Goal: Transaction & Acquisition: Book appointment/travel/reservation

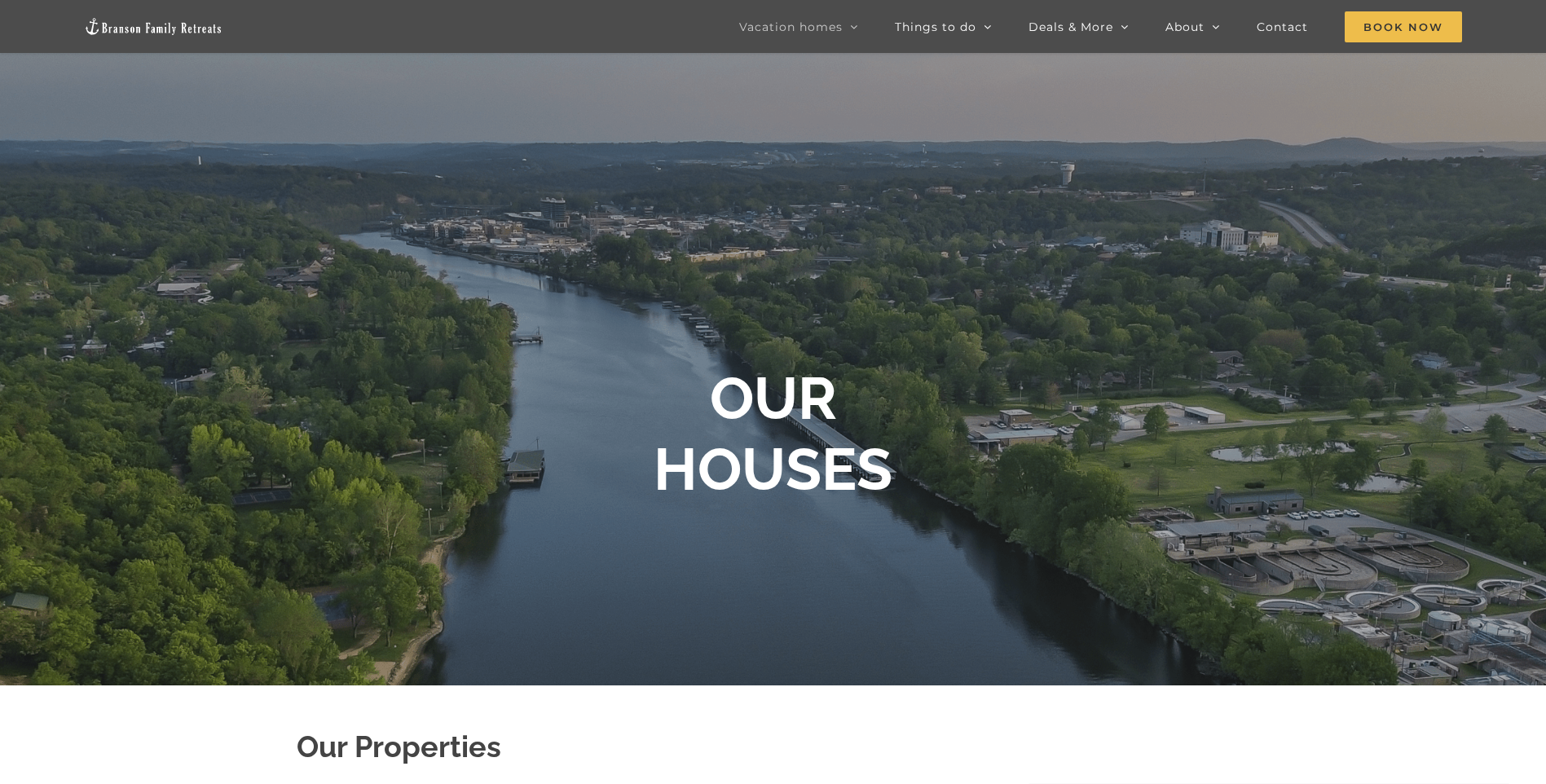
scroll to position [81, 0]
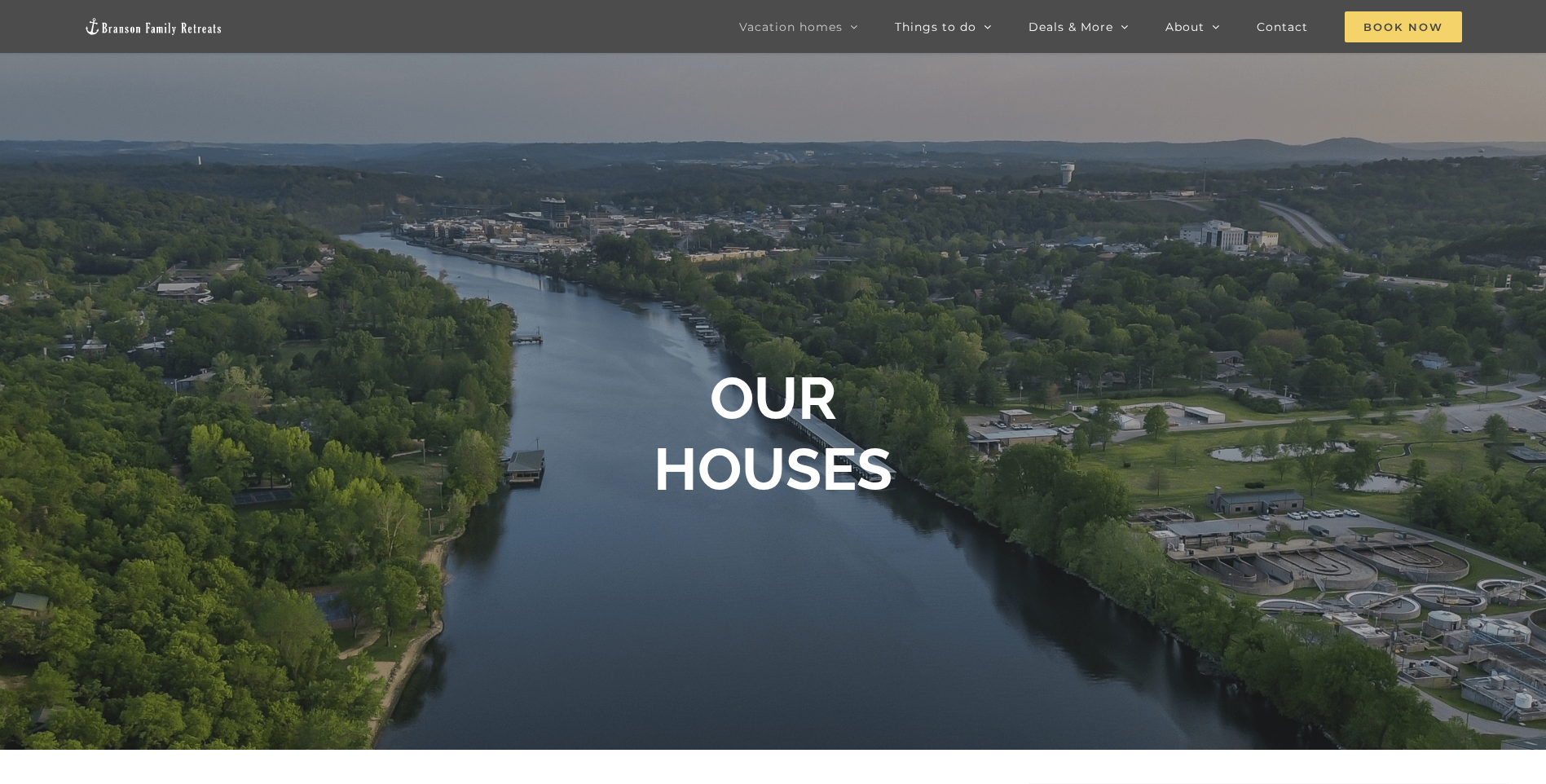
click at [1402, 24] on span "Book Now" at bounding box center [1404, 27] width 117 height 31
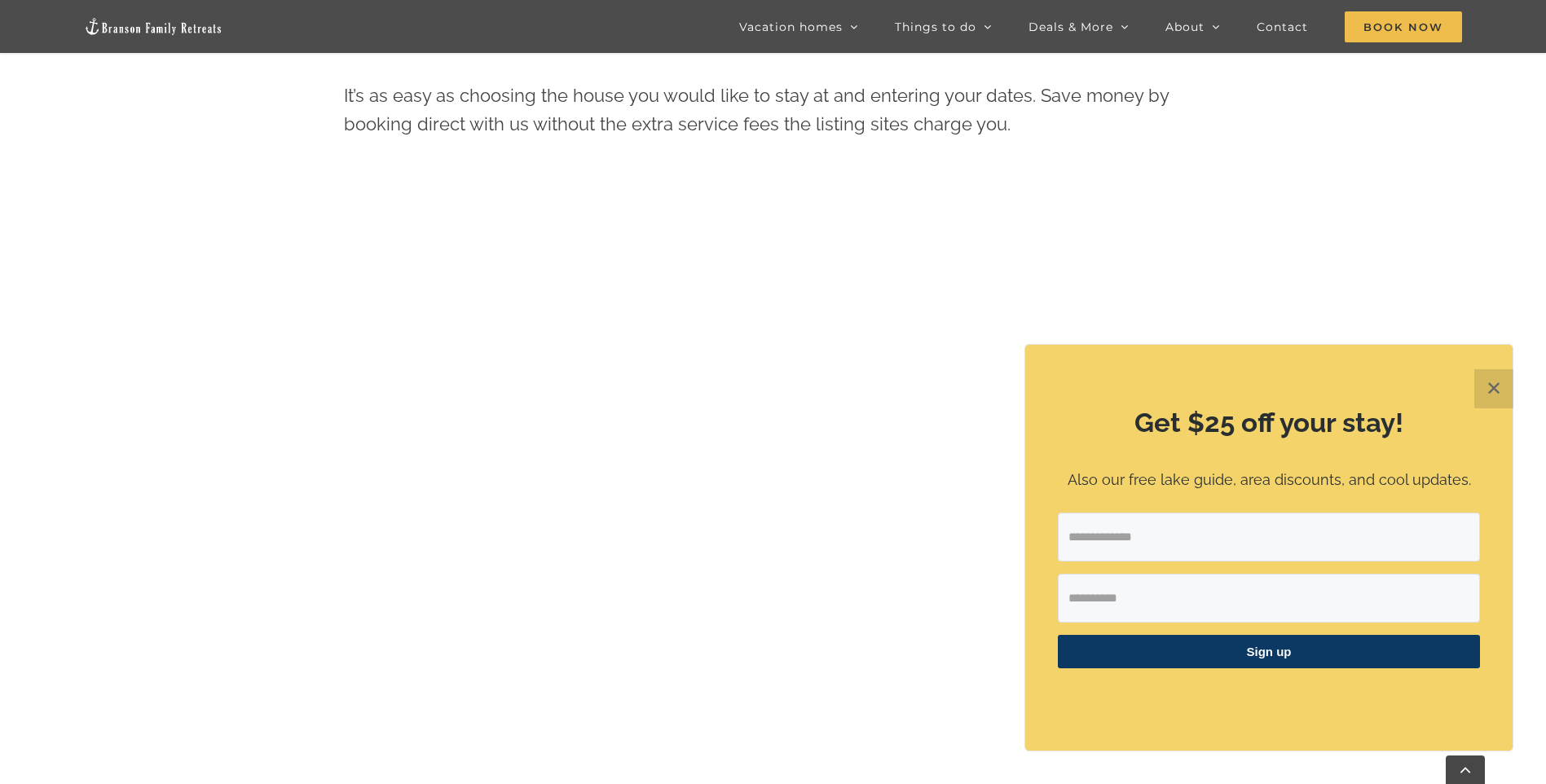
scroll to position [947, 0]
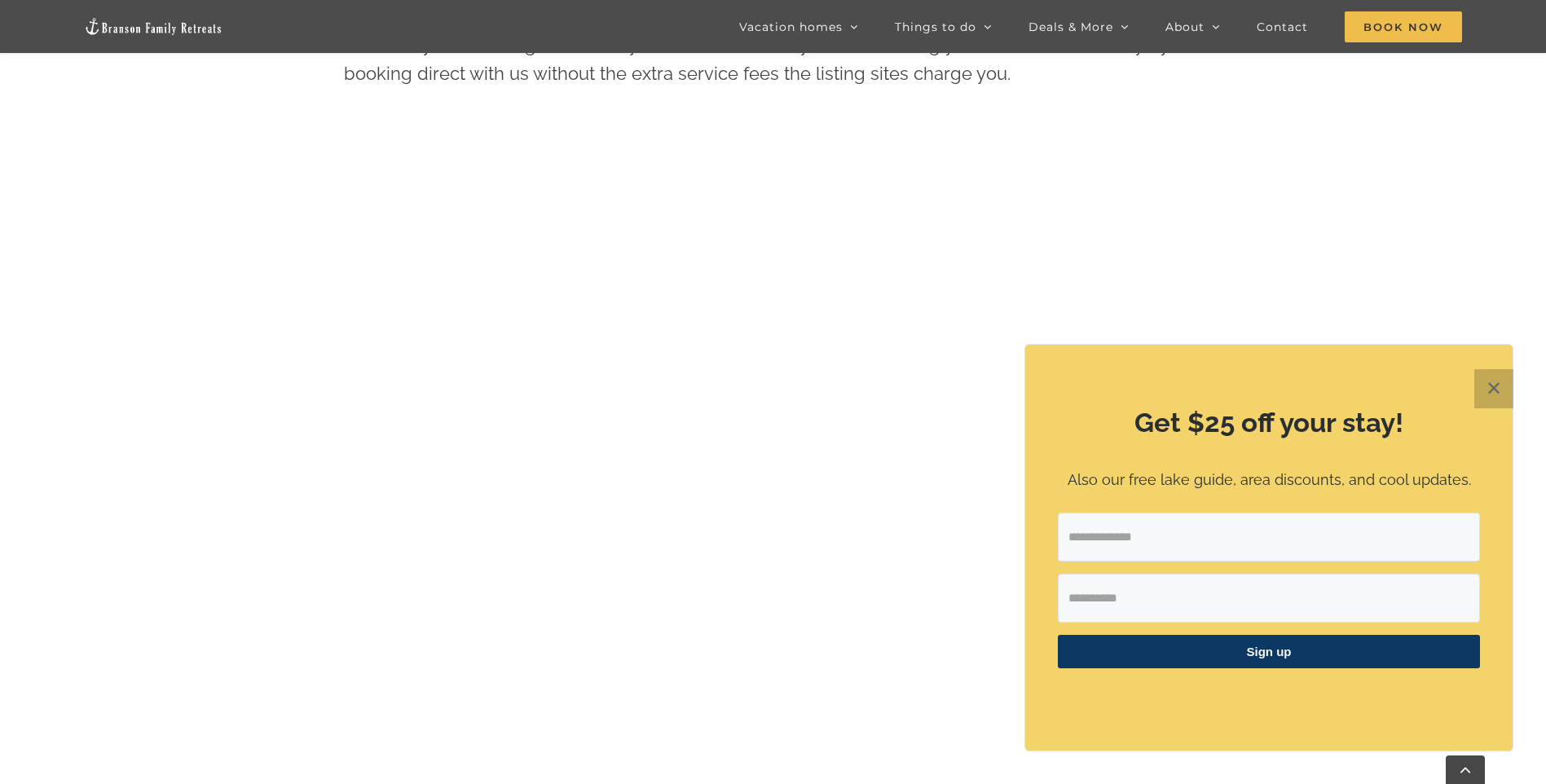
click at [1497, 385] on button "✕" at bounding box center [1494, 388] width 39 height 39
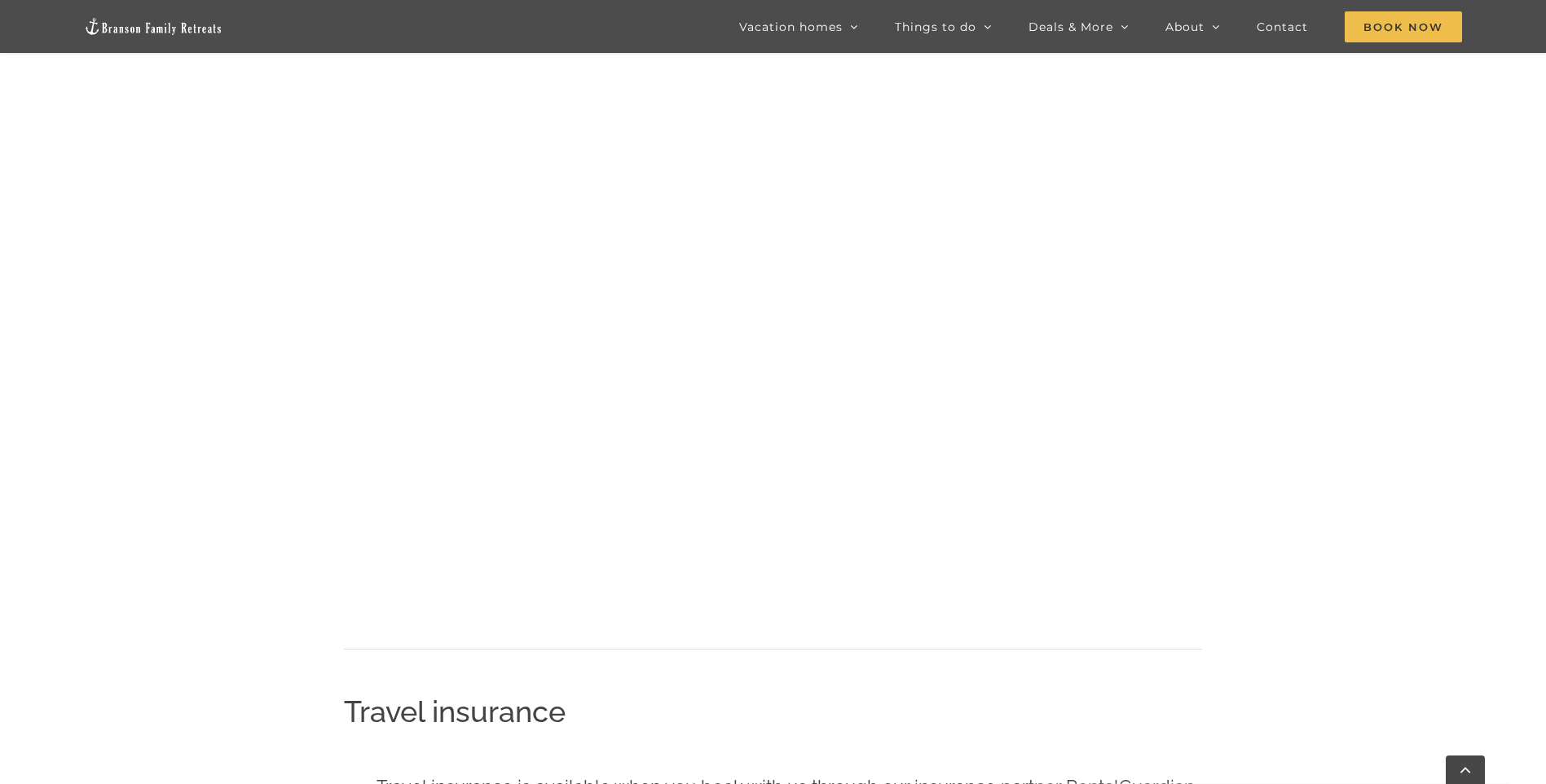
scroll to position [1843, 0]
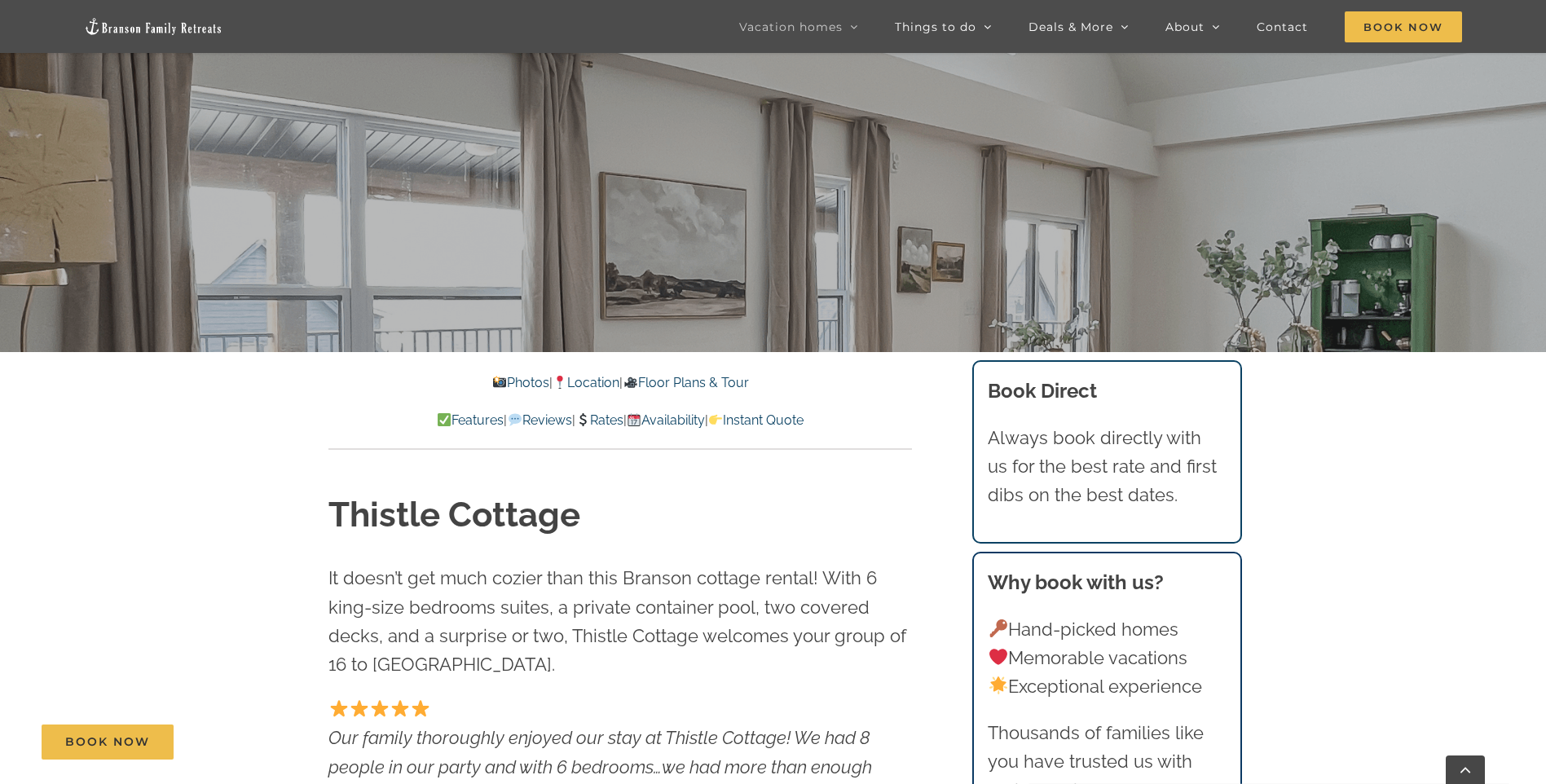
scroll to position [492, 0]
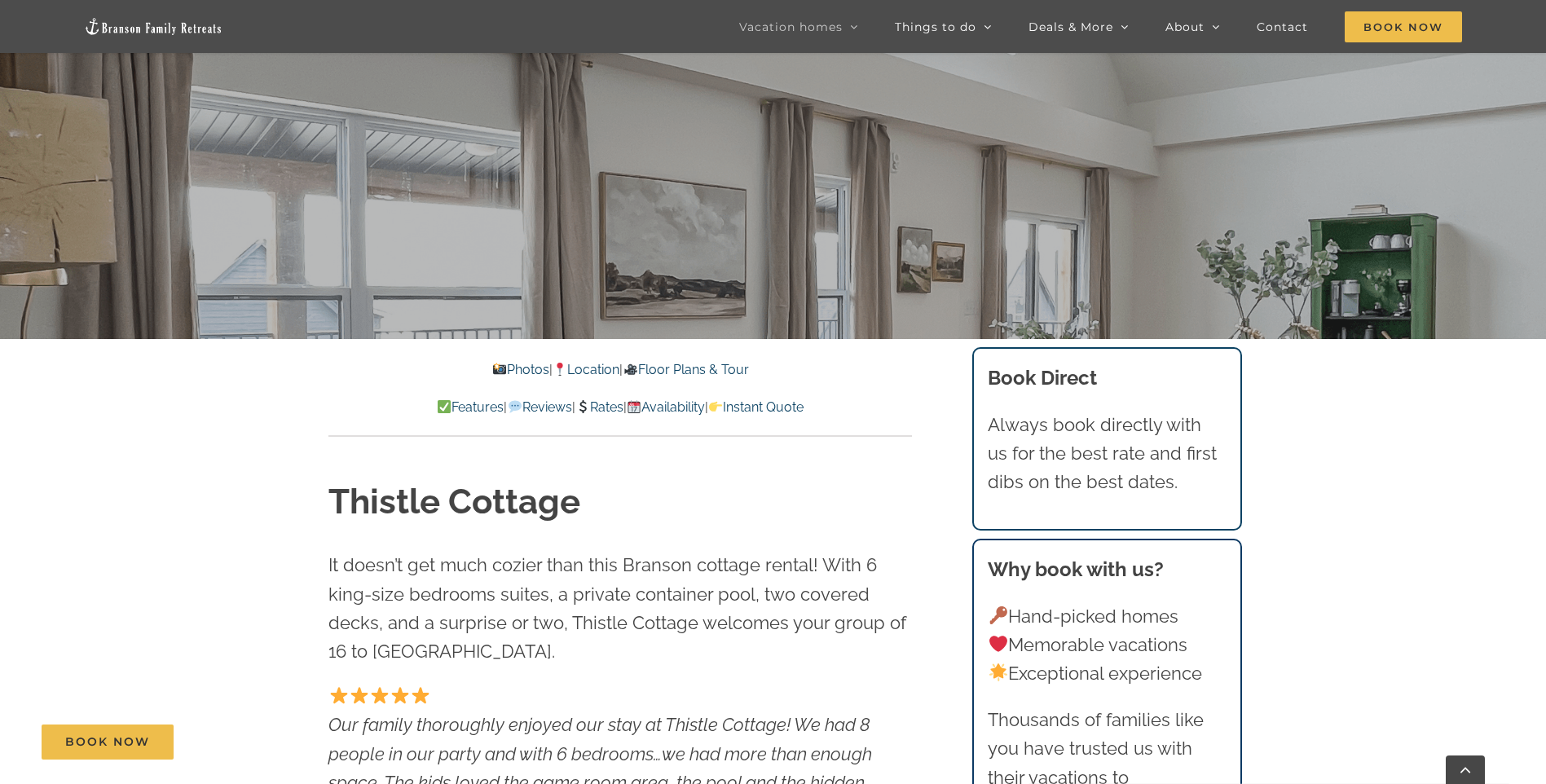
click at [607, 413] on link "Rates" at bounding box center [599, 406] width 48 height 15
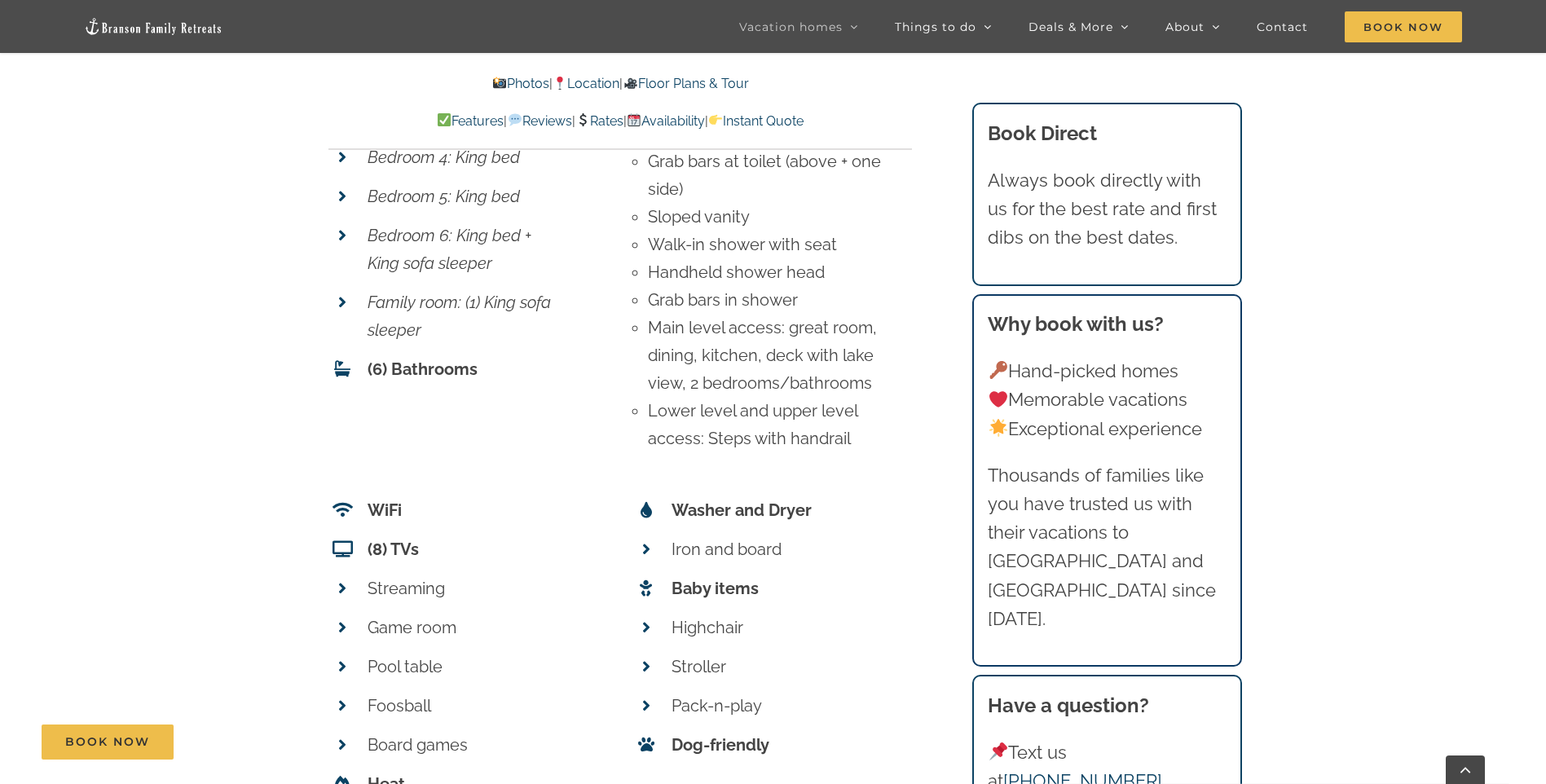
scroll to position [6537, 0]
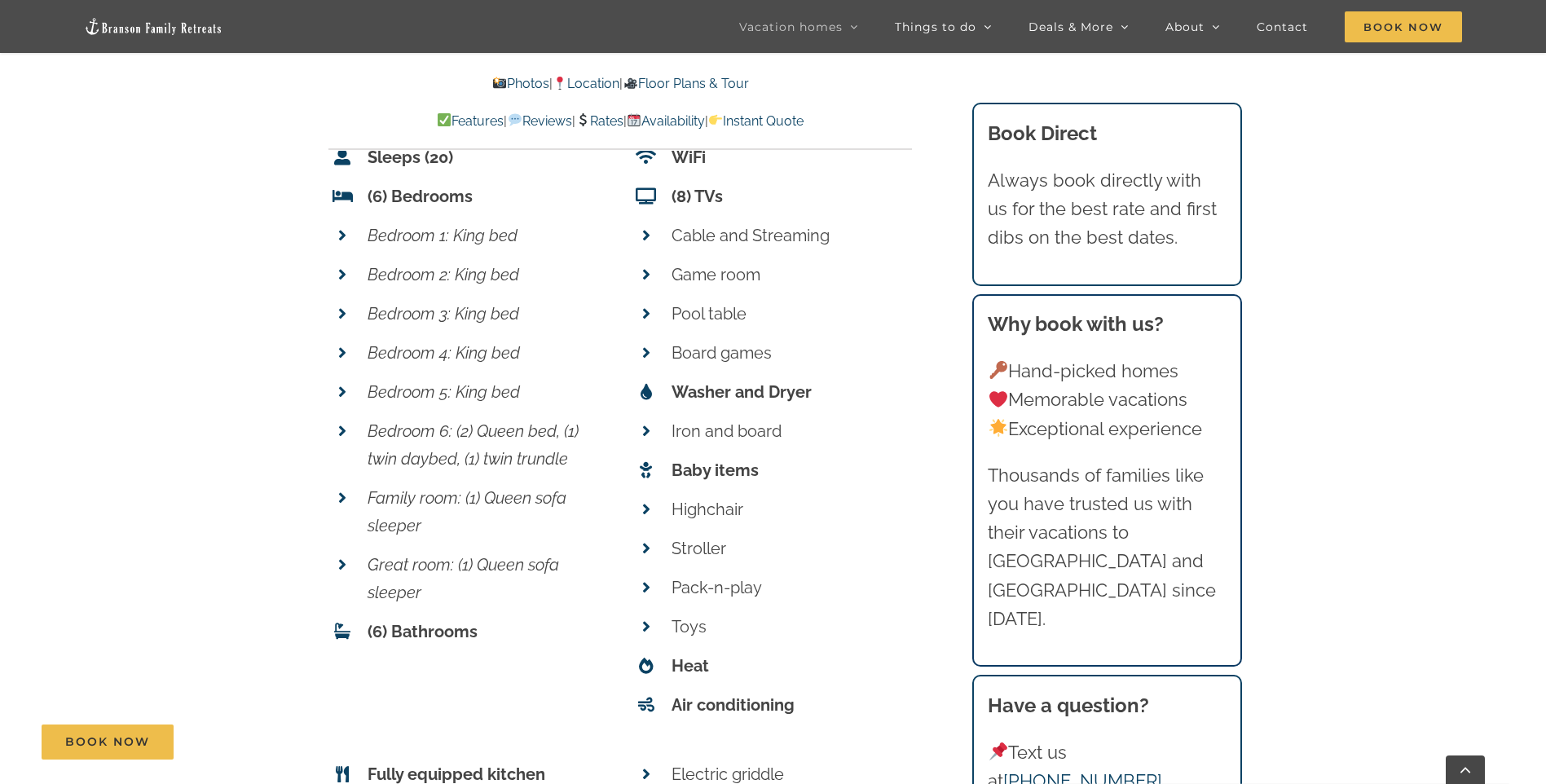
scroll to position [6275, 0]
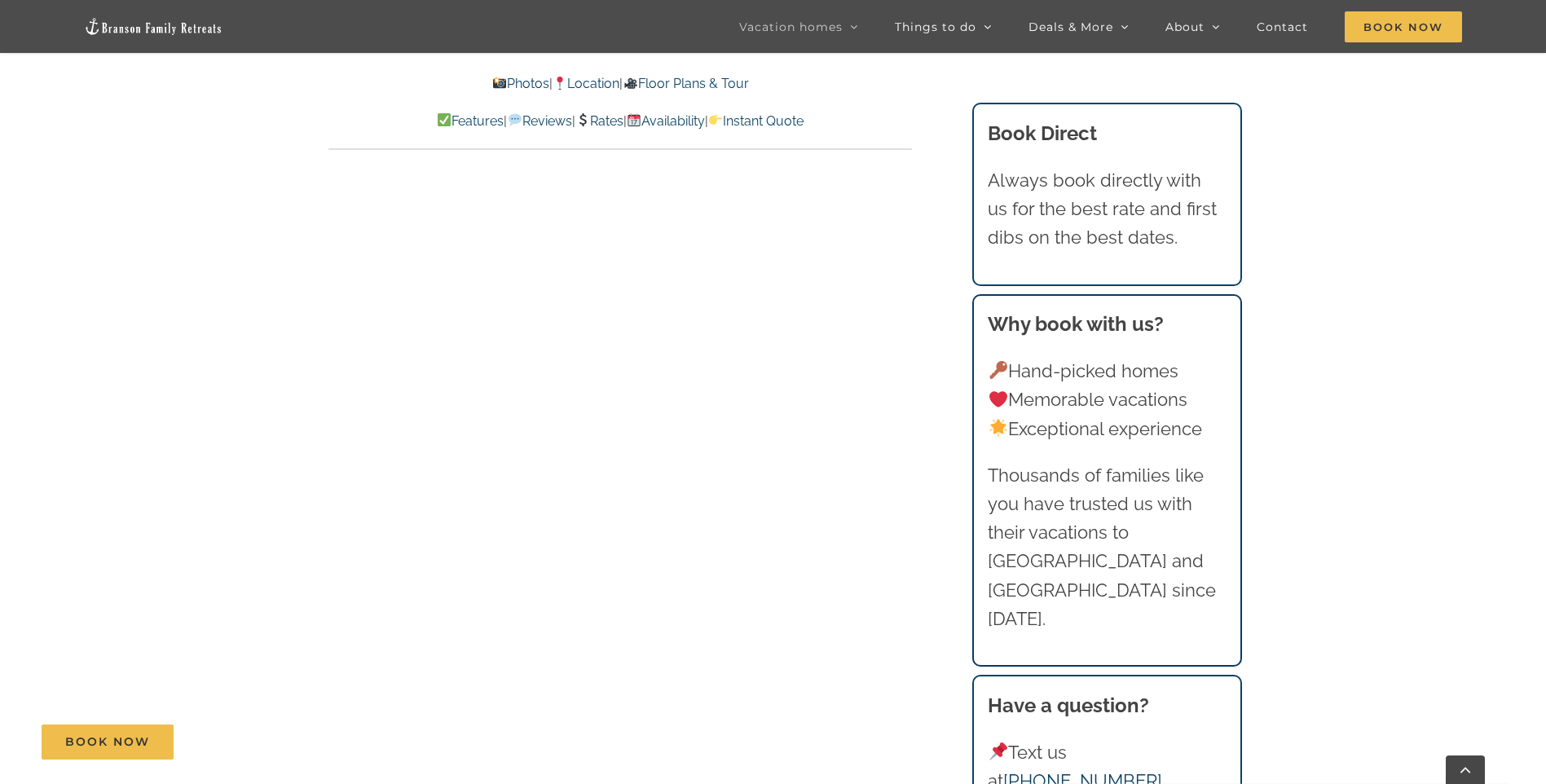
click at [616, 123] on link "Rates" at bounding box center [599, 121] width 48 height 15
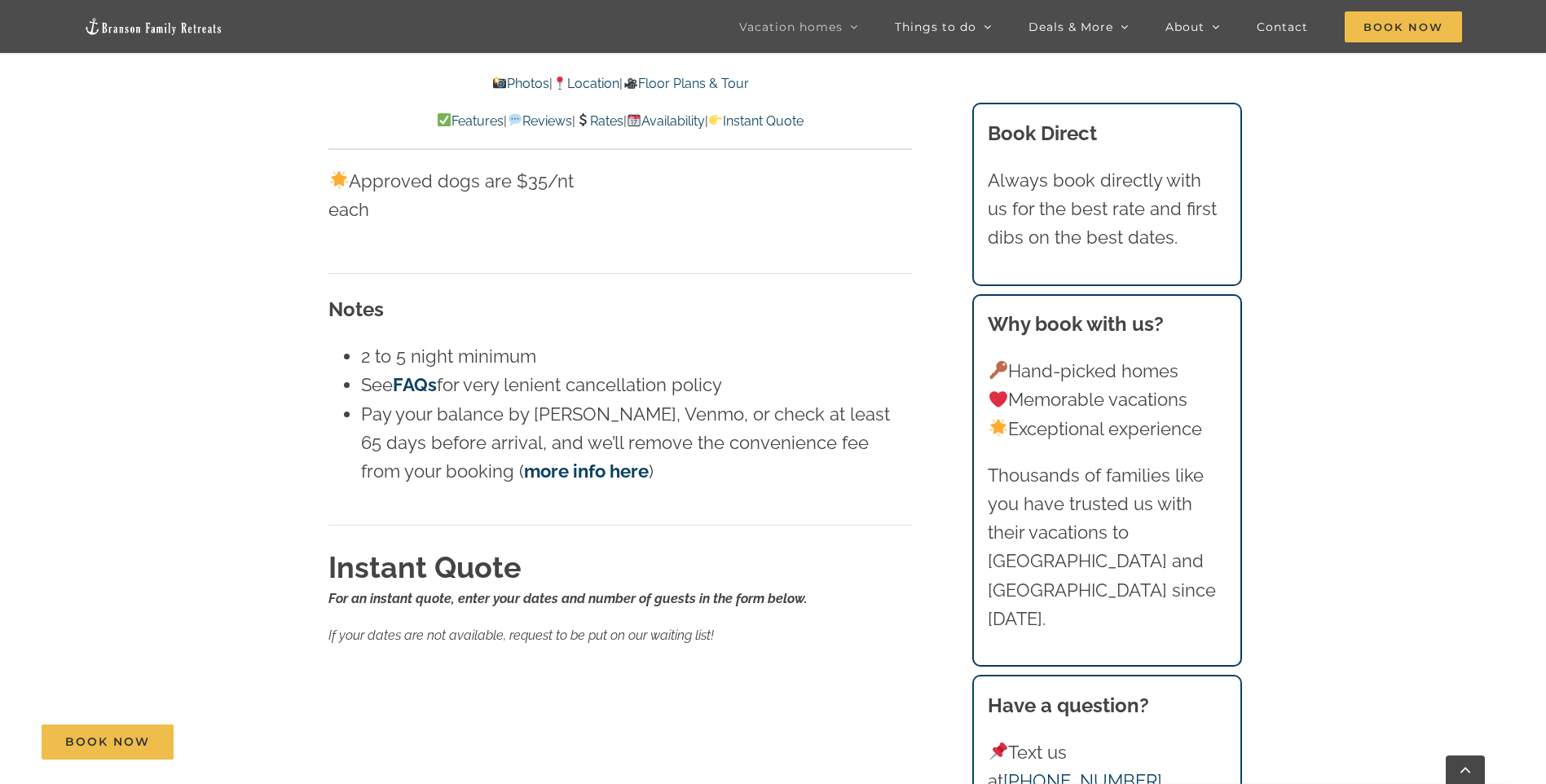
scroll to position [10164, 0]
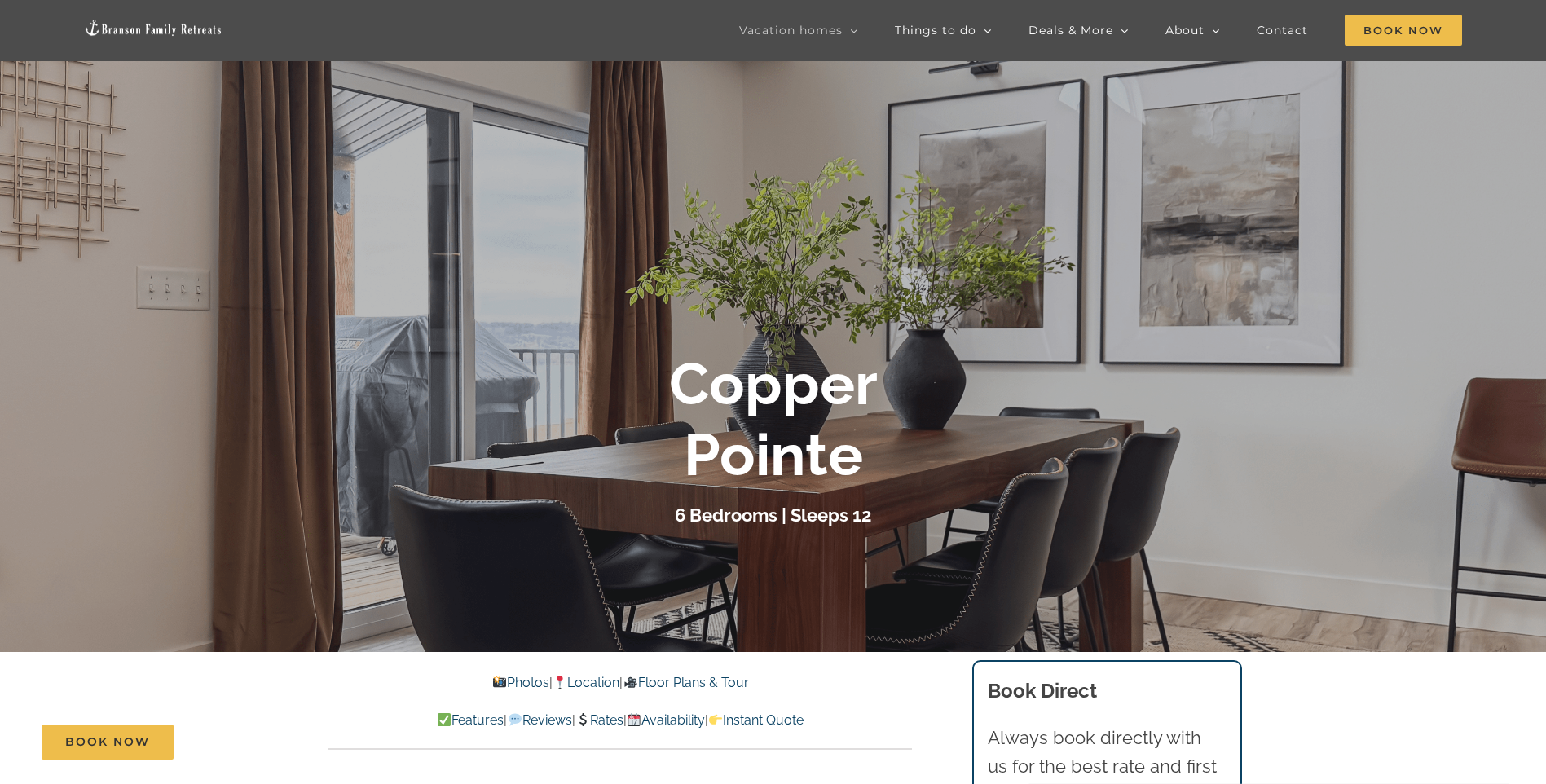
scroll to position [244, 0]
